Goal: Task Accomplishment & Management: Complete application form

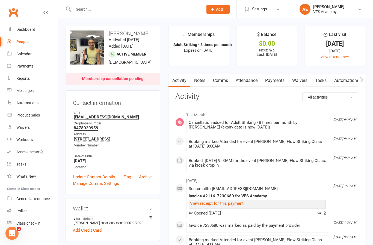
click at [120, 11] on input "text" at bounding box center [135, 9] width 127 height 8
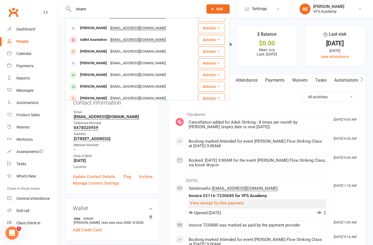
scroll to position [80, 0]
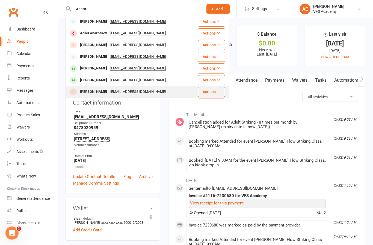
type input "Anam"
click at [97, 88] on div "Anamaria Burstein" at bounding box center [93, 92] width 30 height 8
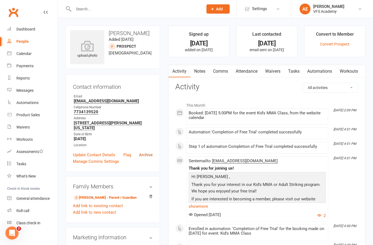
click at [150, 152] on link "Archive" at bounding box center [146, 155] width 14 height 7
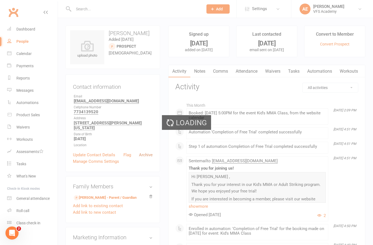
select select "100"
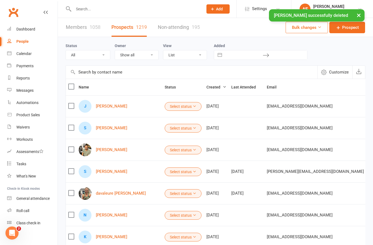
click at [135, 12] on input "text" at bounding box center [135, 9] width 127 height 8
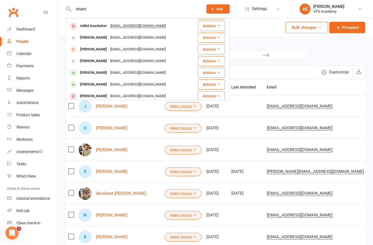
scroll to position [80, 0]
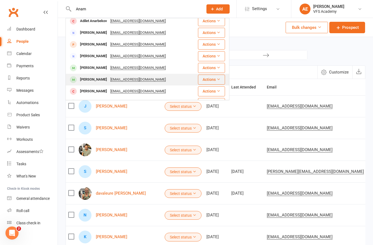
type input "Anam"
click at [104, 76] on div "Anamaria Burstein" at bounding box center [93, 80] width 30 height 8
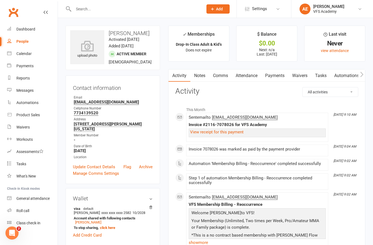
click at [197, 18] on div "Prospect Member Non-attending contact Class / event Appointment Task Membership…" at bounding box center [186, 9] width 373 height 18
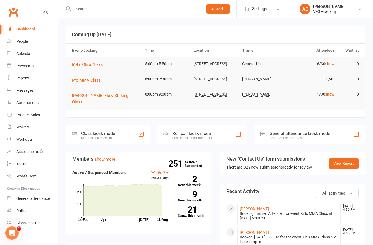
click at [104, 138] on div "Member self check-in" at bounding box center [98, 138] width 34 height 4
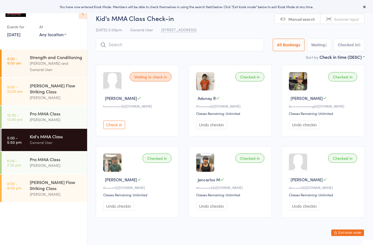
click at [214, 43] on input "search" at bounding box center [180, 45] width 168 height 13
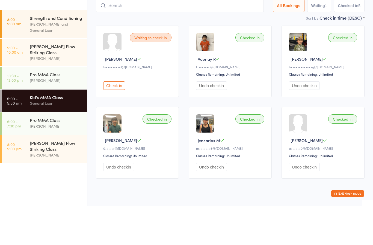
type input "D"
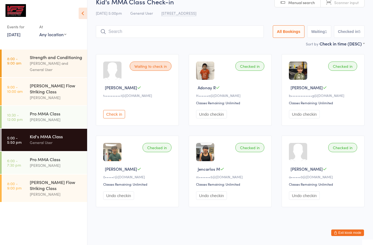
click at [351, 235] on button "Exit kiosk mode" at bounding box center [347, 233] width 33 height 7
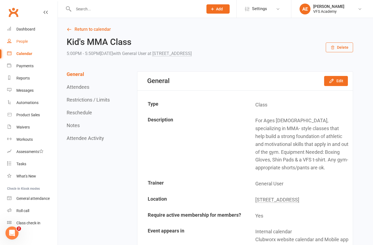
click at [22, 39] on div "People" at bounding box center [21, 41] width 11 height 4
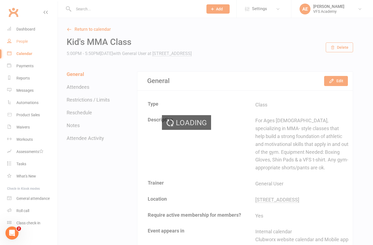
select select "100"
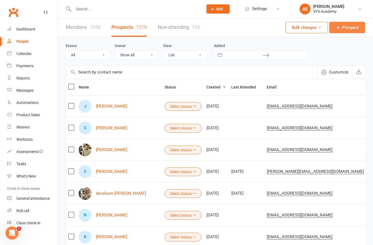
click at [344, 28] on span "Prospect" at bounding box center [350, 27] width 17 height 7
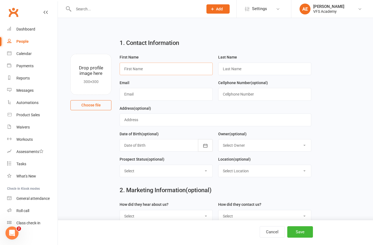
click at [175, 68] on input "text" at bounding box center [165, 69] width 93 height 13
type input "Masaki"
click at [270, 75] on input "text" at bounding box center [264, 69] width 93 height 13
type input "Takeura"
click at [174, 93] on input "text" at bounding box center [165, 94] width 93 height 13
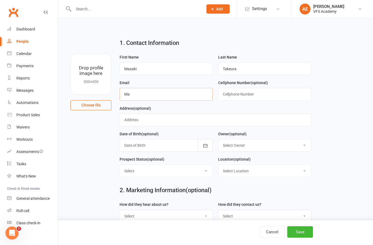
type input "M"
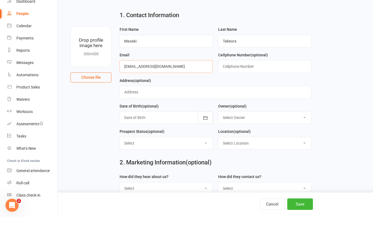
type input "[EMAIL_ADDRESS][DOMAIN_NAME]"
click at [263, 88] on input "text" at bounding box center [264, 94] width 93 height 13
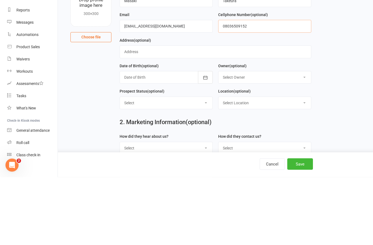
type input "08036509152"
click at [262, 114] on input "text" at bounding box center [214, 120] width 191 height 13
type input "Tokyo [GEOGRAPHIC_DATA] [DATE]"
click at [190, 139] on div at bounding box center [165, 145] width 93 height 13
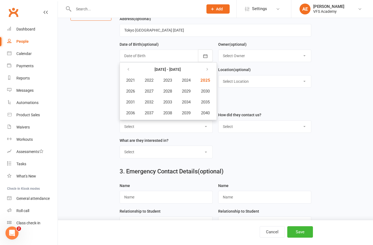
click at [302, 162] on form "How did they hear about us? Select Google Through A Friend Poster Magazine Walk…" at bounding box center [215, 137] width 197 height 51
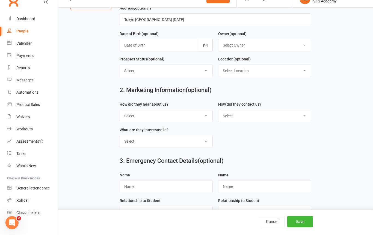
scroll to position [100, 0]
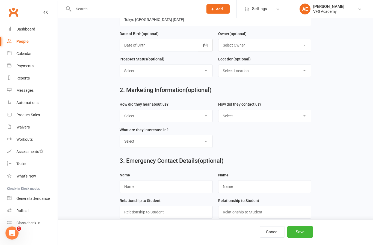
click at [199, 72] on select "Select Initial Contact Follow-up Call Follow-up Email Almost Ready Not Ready No…" at bounding box center [166, 71] width 92 height 12
click at [199, 71] on select "Select Initial Contact Follow-up Call Follow-up Email Almost Ready Not Ready No…" at bounding box center [166, 71] width 92 height 12
select select "Not Ready"
click at [263, 71] on select "Select Location [STREET_ADDRESS]" at bounding box center [264, 71] width 92 height 12
click at [279, 68] on select "Select Location [STREET_ADDRESS]" at bounding box center [264, 71] width 92 height 12
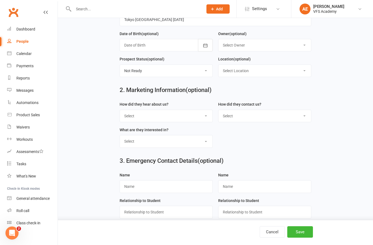
select select "0"
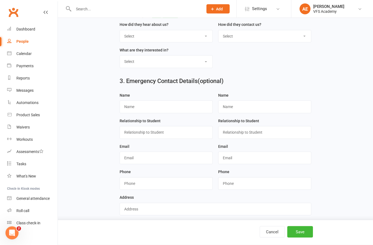
scroll to position [180, 0]
click at [302, 238] on button "Save" at bounding box center [300, 232] width 26 height 11
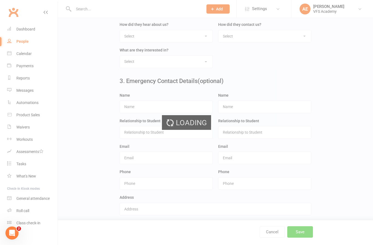
scroll to position [0, 0]
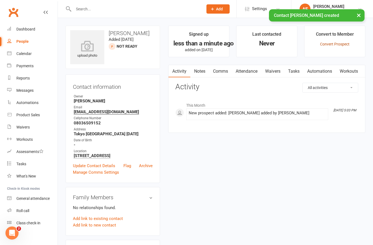
click at [343, 43] on link "Convert Prospect" at bounding box center [334, 44] width 29 height 4
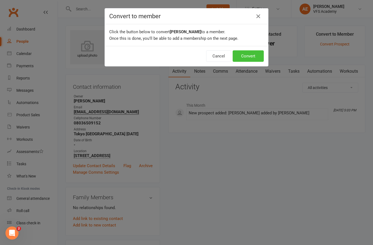
click at [244, 58] on button "Convert" at bounding box center [247, 55] width 31 height 11
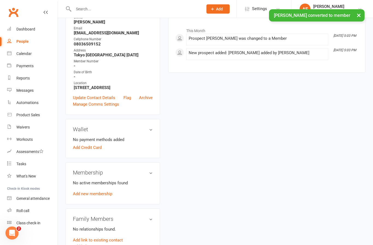
scroll to position [84, 0]
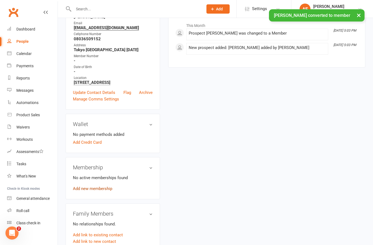
click at [107, 188] on link "Add new membership" at bounding box center [92, 189] width 39 height 5
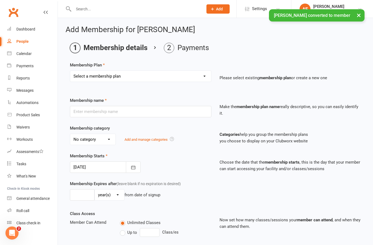
click at [173, 80] on select "Select a membership plan Create new Membership Plan Kid's Monthly Unlimited Kid…" at bounding box center [140, 76] width 141 height 11
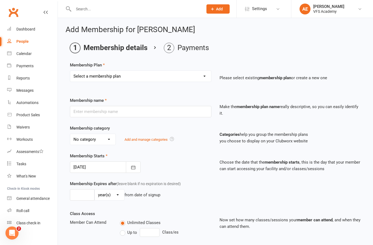
select select "25"
type input "Equipment"
select select "5"
type input "1"
select select "0"
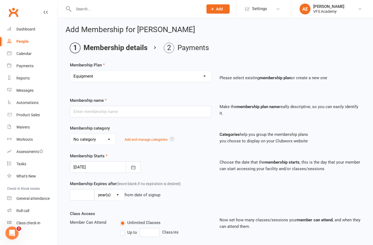
type input "0"
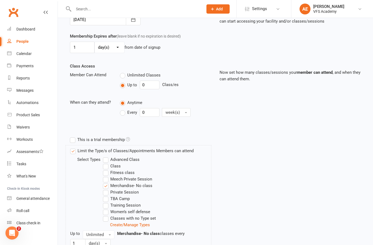
scroll to position [178, 0]
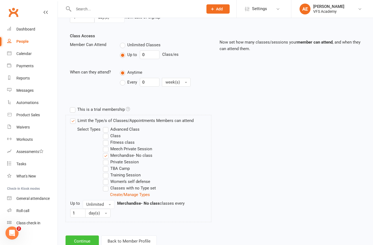
click at [78, 239] on button "Continue" at bounding box center [81, 241] width 33 height 11
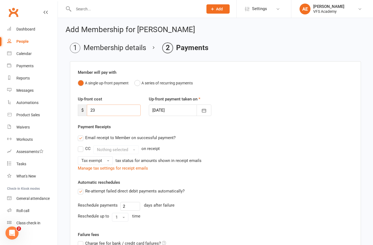
click at [133, 108] on input "23" at bounding box center [114, 110] width 54 height 11
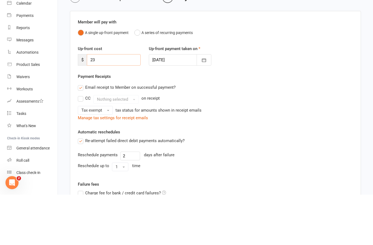
type input "2"
type input "95"
click at [282, 133] on div "Email receipt to Member on successful payment? CC Nothing selected on receipt T…" at bounding box center [215, 152] width 283 height 39
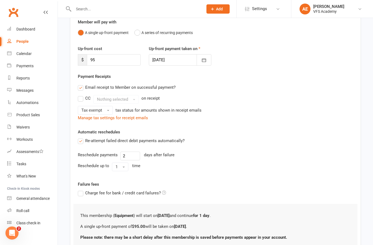
scroll to position [78, 0]
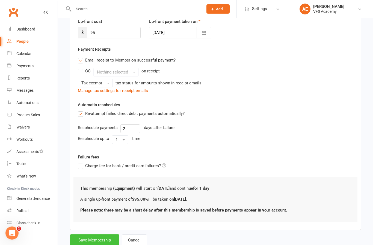
click at [82, 239] on button "Save Membership" at bounding box center [94, 240] width 49 height 11
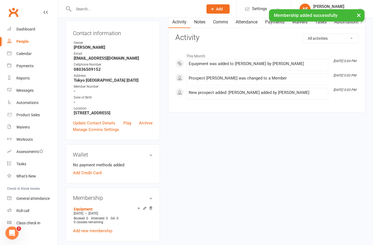
scroll to position [70, 0]
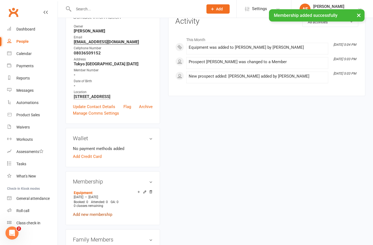
click at [100, 215] on link "Add new membership" at bounding box center [92, 214] width 39 height 5
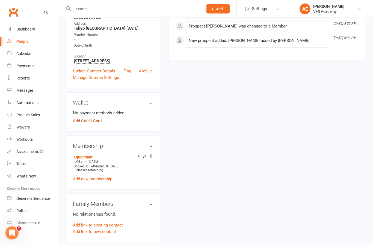
click at [95, 123] on link "Add Credit Card" at bounding box center [87, 121] width 29 height 7
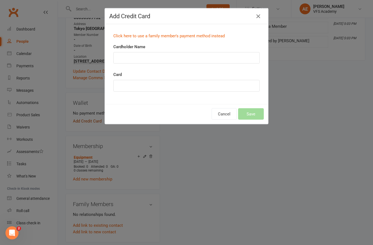
scroll to position [106, 0]
click at [160, 59] on input "Cardholder Name" at bounding box center [186, 57] width 146 height 11
type input "[PERSON_NAME]"
click at [251, 112] on button "Save" at bounding box center [251, 114] width 26 height 11
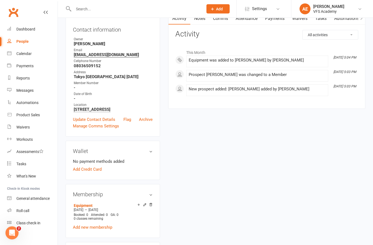
scroll to position [59, 0]
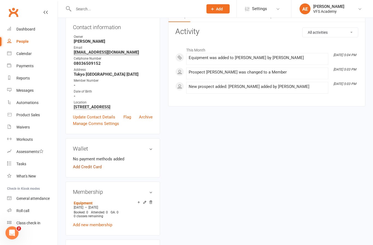
click at [95, 170] on link "Add Credit Card" at bounding box center [87, 167] width 29 height 7
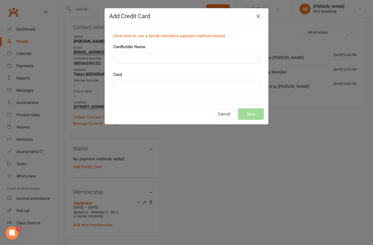
click at [214, 61] on input "Cardholder Name" at bounding box center [186, 57] width 146 height 11
type input "[PERSON_NAME]"
click at [255, 113] on button "Save" at bounding box center [251, 114] width 26 height 11
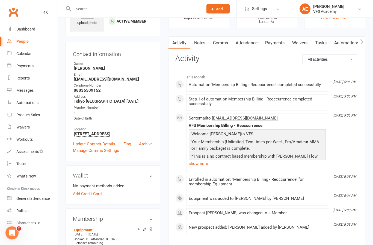
scroll to position [34, 0]
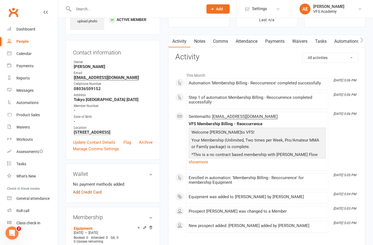
click at [93, 195] on link "Add Credit Card" at bounding box center [87, 192] width 29 height 7
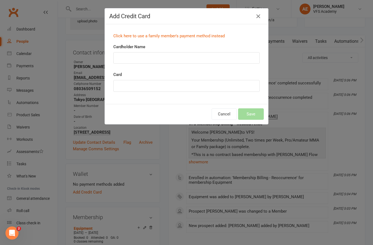
click at [188, 61] on input "Cardholder Name" at bounding box center [186, 57] width 146 height 11
click at [189, 58] on input "Cardholder Name" at bounding box center [186, 57] width 146 height 11
click at [297, 81] on div "Add Credit Card Click here to use a family member's payment method instead Card…" at bounding box center [186, 122] width 373 height 245
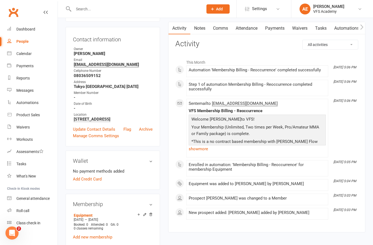
scroll to position [0, 0]
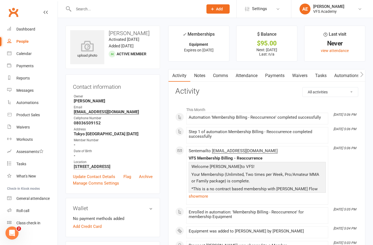
click at [280, 73] on link "Payments" at bounding box center [274, 76] width 27 height 13
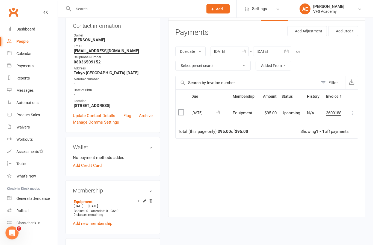
scroll to position [61, 0]
click at [90, 168] on link "Add Credit Card" at bounding box center [87, 166] width 29 height 7
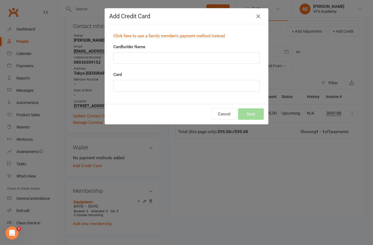
click at [192, 60] on input "Cardholder Name" at bounding box center [186, 57] width 146 height 11
type input "[PERSON_NAME]"
click at [170, 92] on div at bounding box center [186, 86] width 146 height 12
click at [258, 100] on div "Click here to use a family member's payment method instead Cardholder Name [PER…" at bounding box center [186, 64] width 163 height 80
click at [254, 116] on button "Save" at bounding box center [251, 114] width 26 height 11
